Goal: Check status: Check status

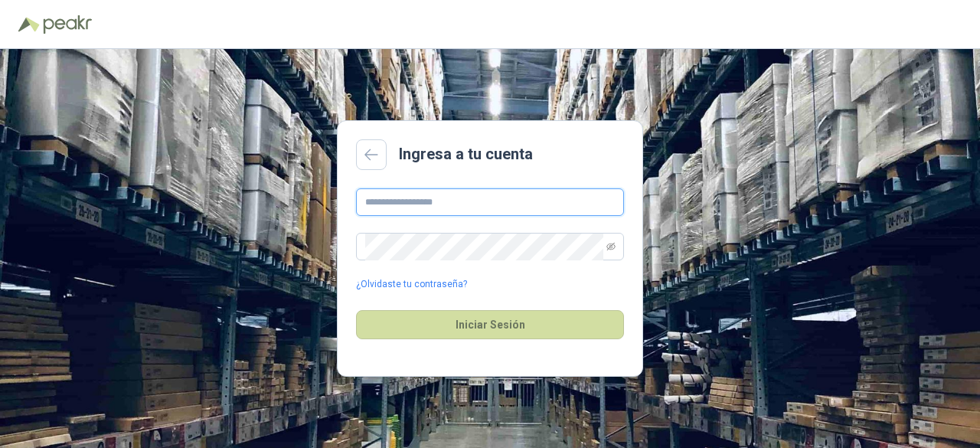
click at [524, 201] on input "text" at bounding box center [490, 202] width 268 height 28
type input "**********"
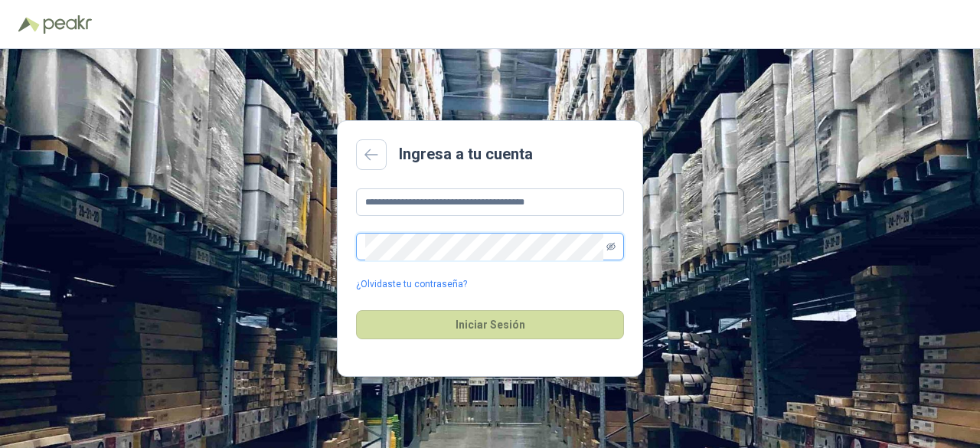
click at [608, 242] on icon "eye-invisible" at bounding box center [610, 246] width 9 height 9
click at [356, 310] on button "Iniciar Sesión" at bounding box center [490, 324] width 268 height 29
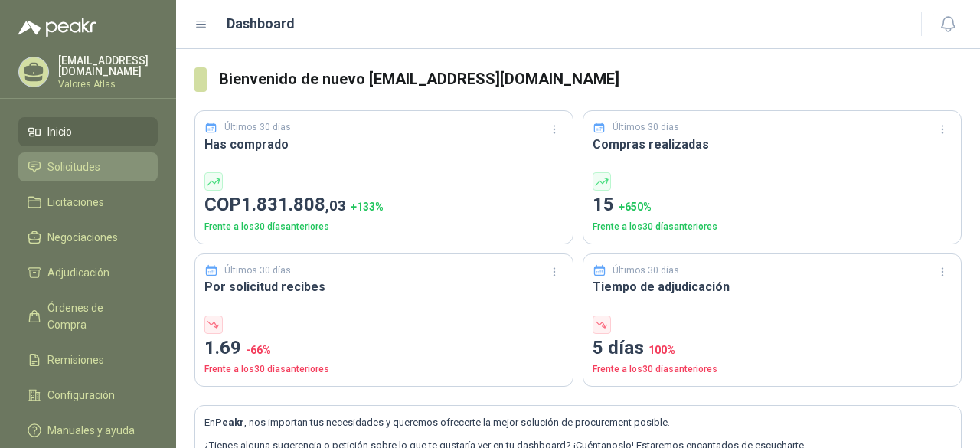
click at [63, 166] on span "Solicitudes" at bounding box center [73, 166] width 53 height 17
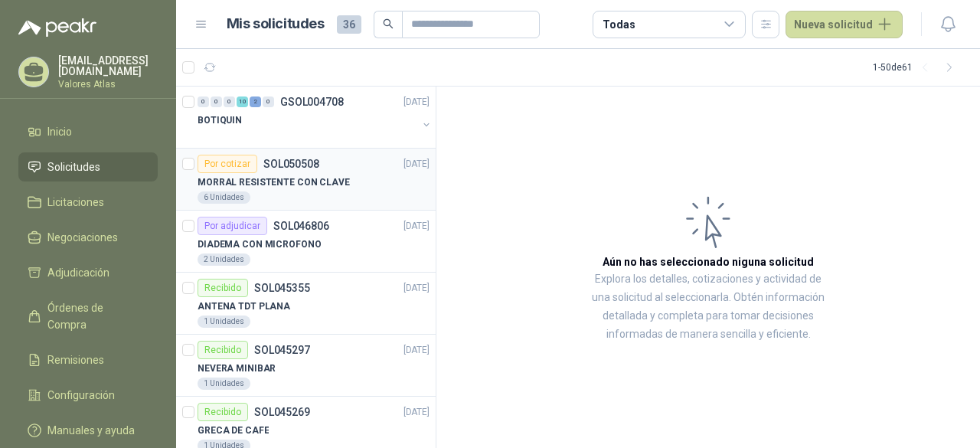
click at [323, 189] on div "MORRAL RESISTENTE CON CLAVE" at bounding box center [313, 182] width 232 height 18
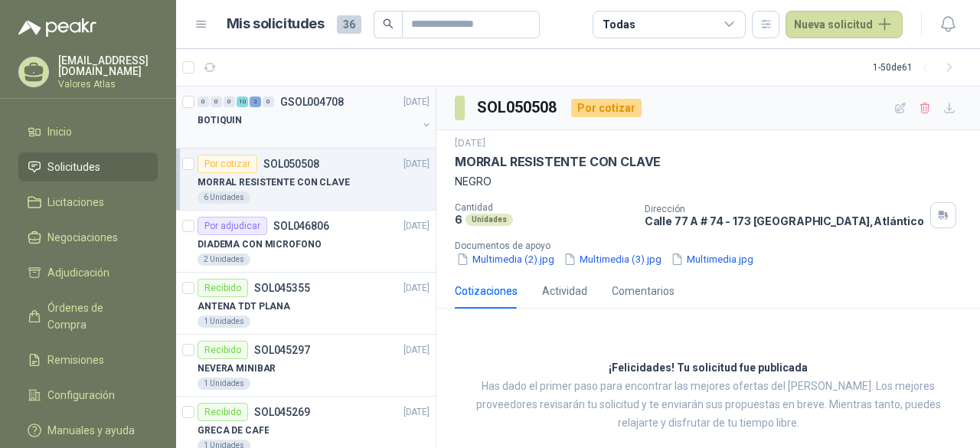
click at [253, 139] on div at bounding box center [307, 135] width 220 height 12
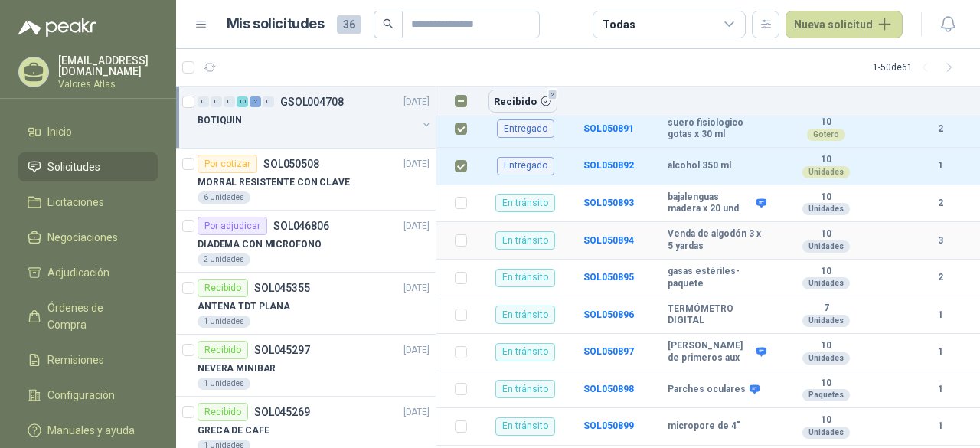
scroll to position [153, 0]
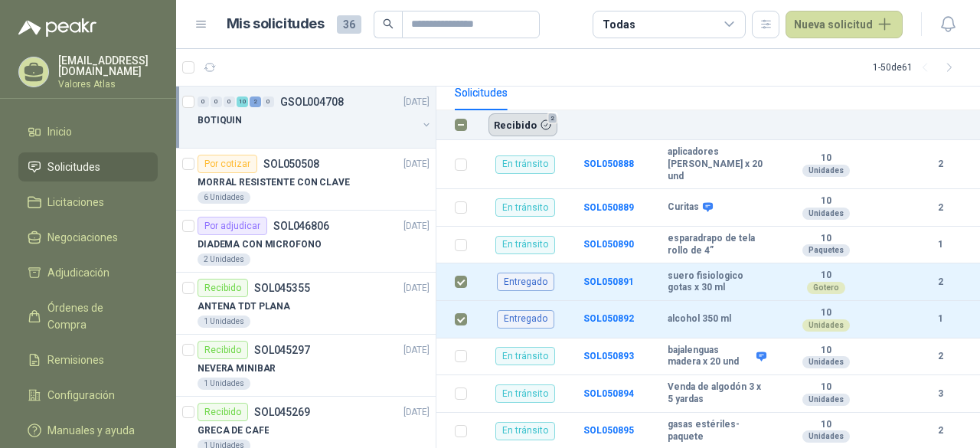
click at [490, 122] on button "Recibido 2" at bounding box center [522, 124] width 69 height 23
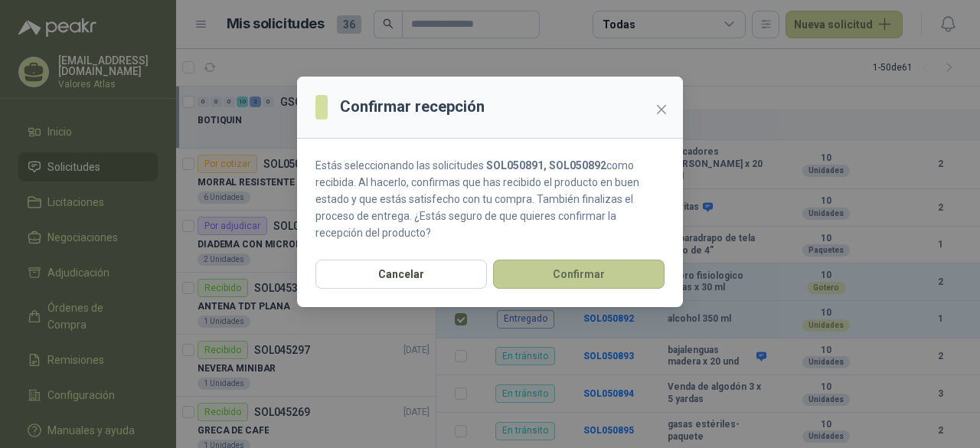
click at [563, 282] on button "Confirmar" at bounding box center [578, 273] width 171 height 29
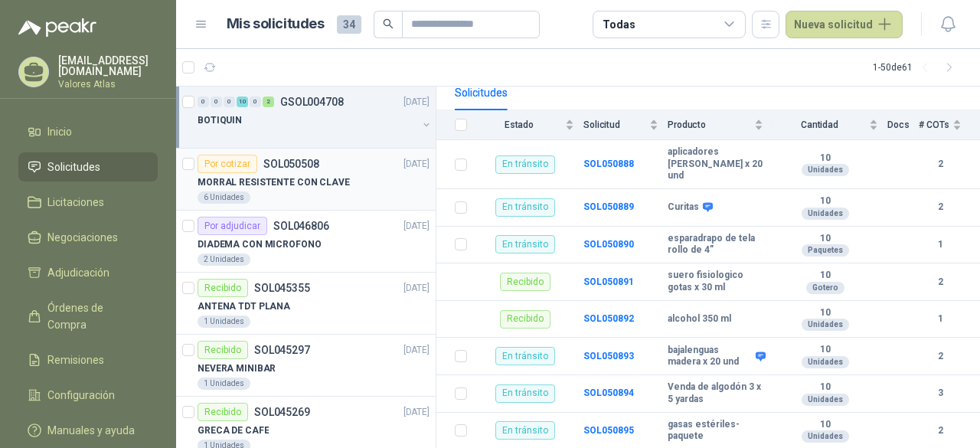
click at [272, 187] on p "MORRAL RESISTENTE CON CLAVE" at bounding box center [273, 182] width 152 height 15
